Goal: Information Seeking & Learning: Find specific page/section

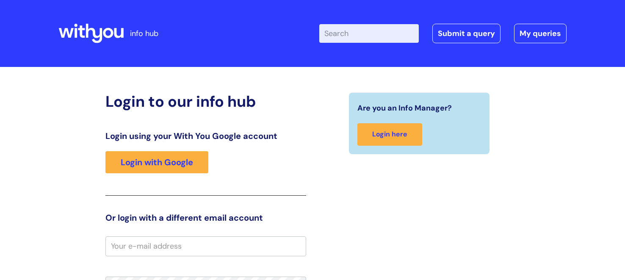
click at [332, 32] on input "Enter your search term here..." at bounding box center [368, 33] width 99 height 19
type input "useful forms"
click button "Search" at bounding box center [0, 0] width 0 height 0
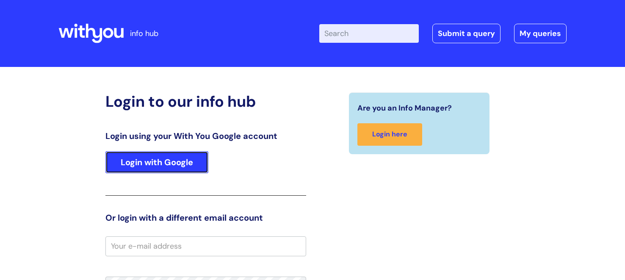
click at [183, 155] on link "Login with Google" at bounding box center [156, 162] width 103 height 22
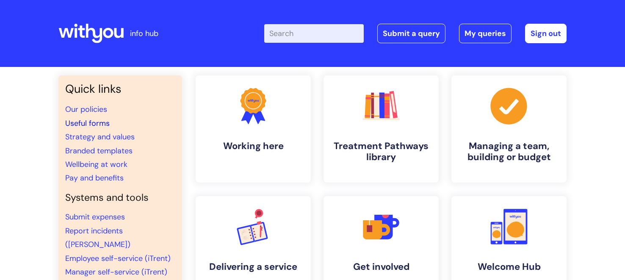
click at [83, 124] on link "Useful forms" at bounding box center [87, 123] width 44 height 10
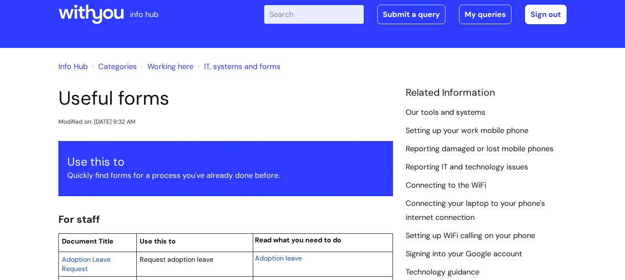
scroll to position [18, 0]
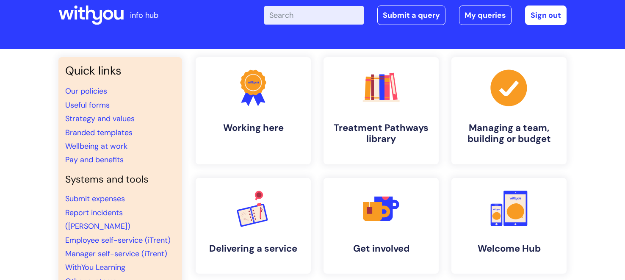
scroll to position [7, 0]
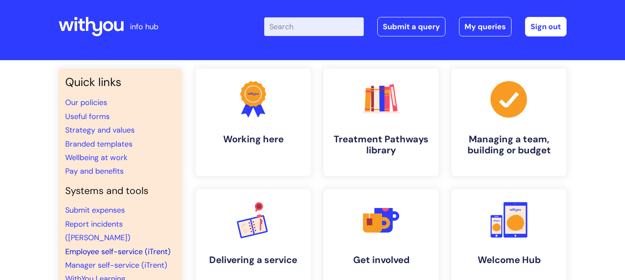
click at [111, 246] on link "Employee self-service (iTrent)" at bounding box center [117, 251] width 105 height 10
